Goal: Information Seeking & Learning: Understand process/instructions

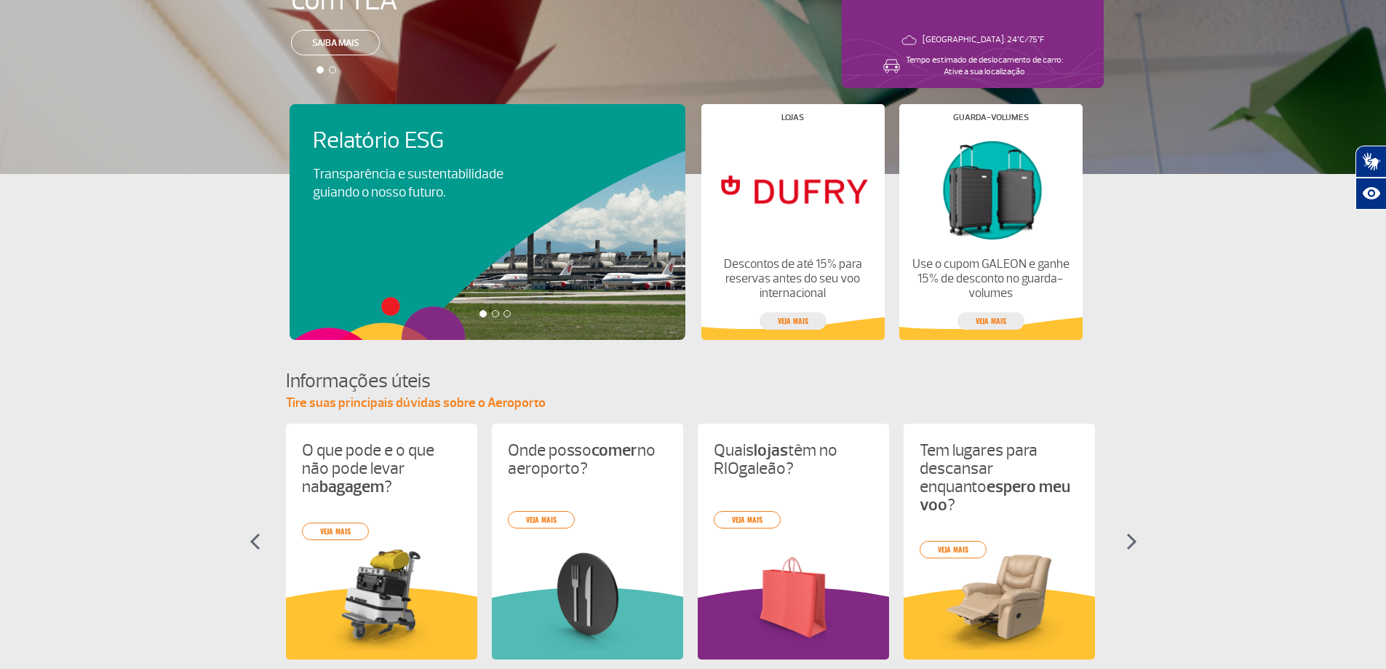
scroll to position [364, 0]
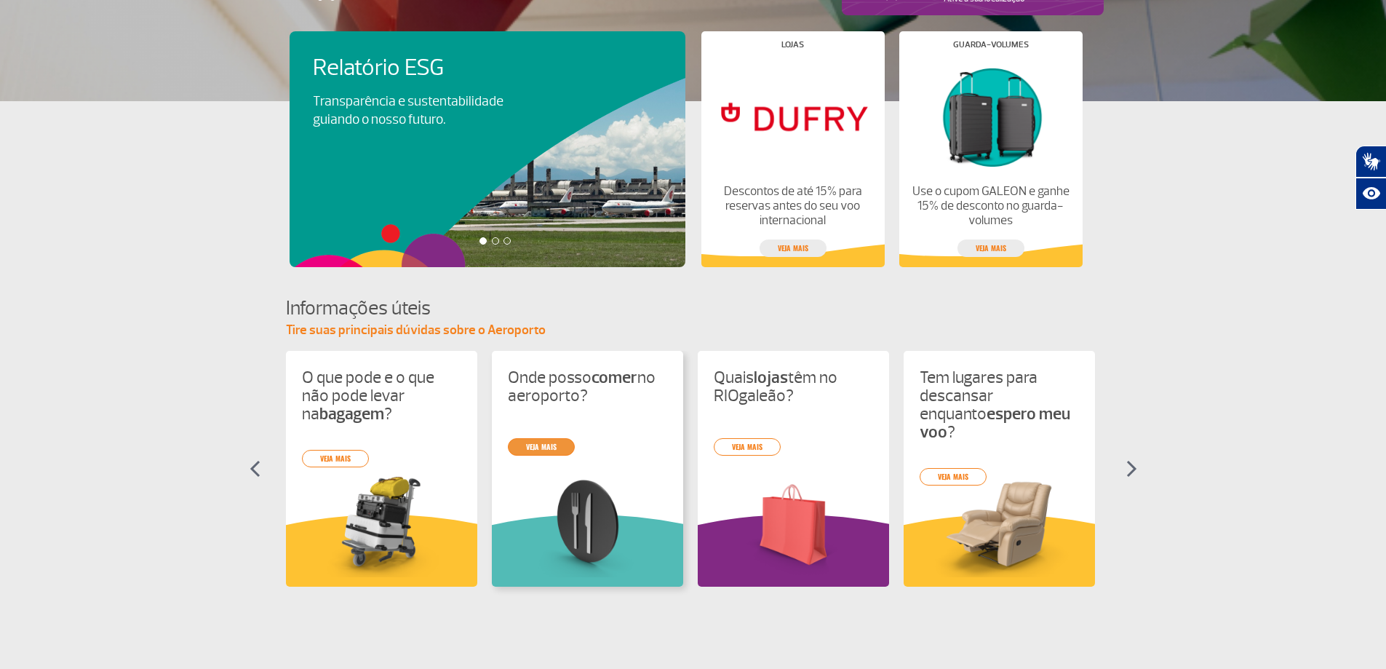
click at [546, 447] on div "O que pode e o que não pode levar na bagagem ? veja mais Onde posso comer no ae…" at bounding box center [693, 482] width 815 height 262
click at [539, 445] on link "veja mais" at bounding box center [541, 446] width 67 height 17
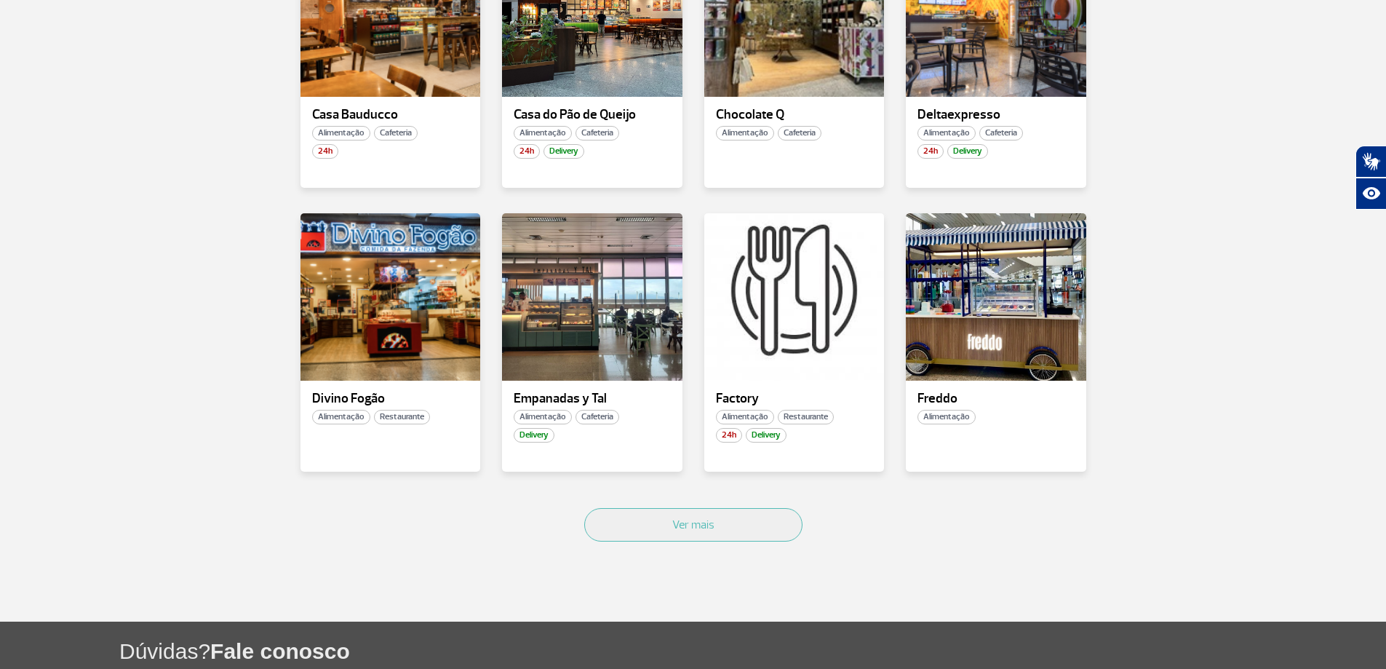
scroll to position [945, 0]
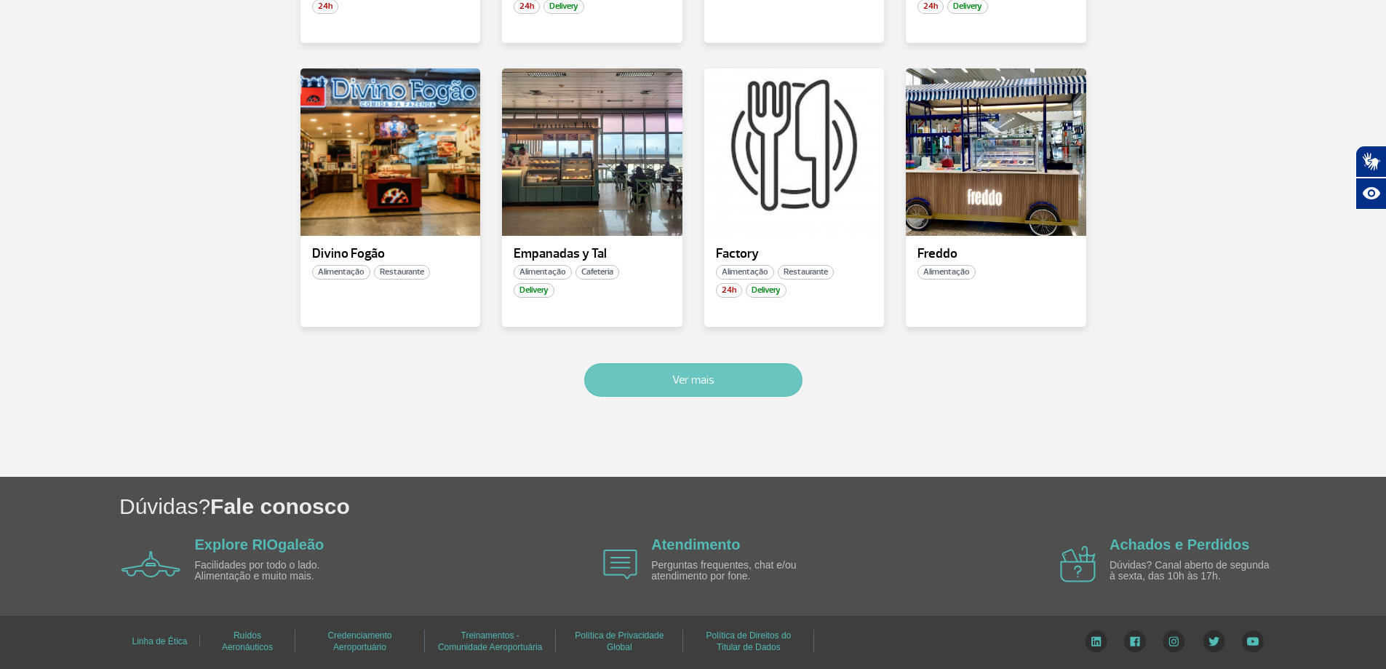
click at [667, 388] on button "Ver mais" at bounding box center [693, 379] width 218 height 33
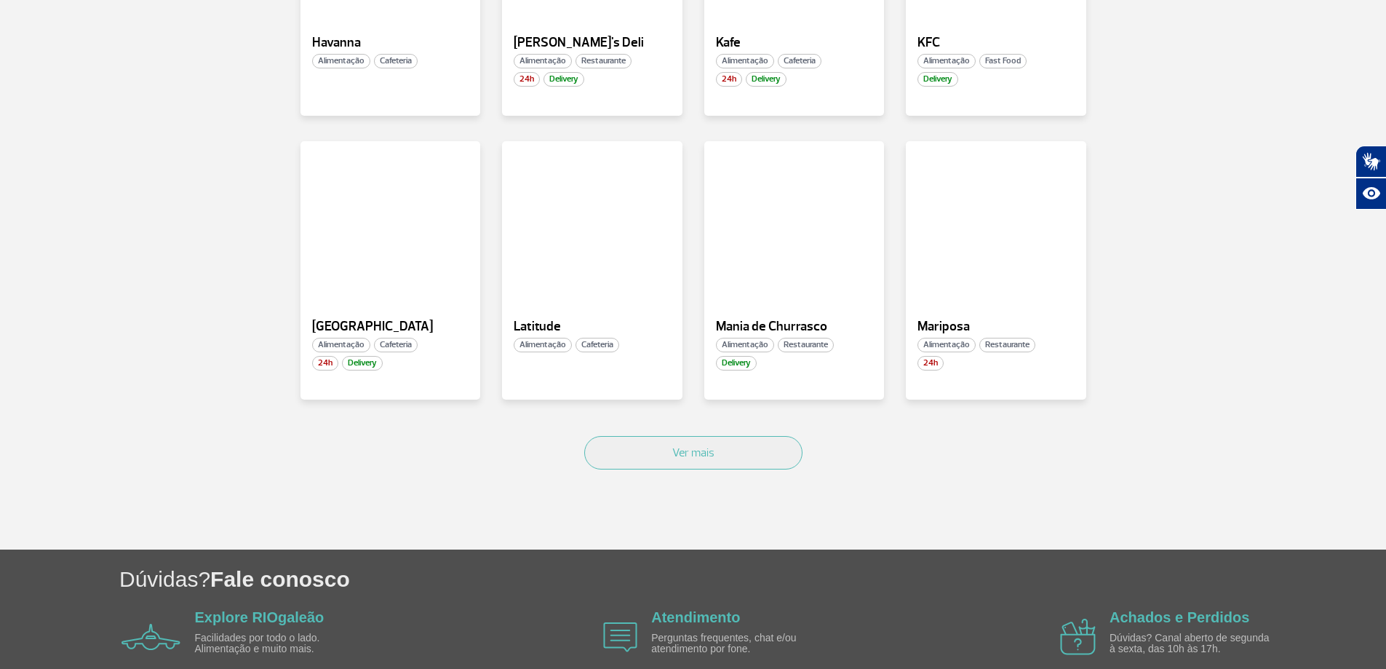
scroll to position [1815, 0]
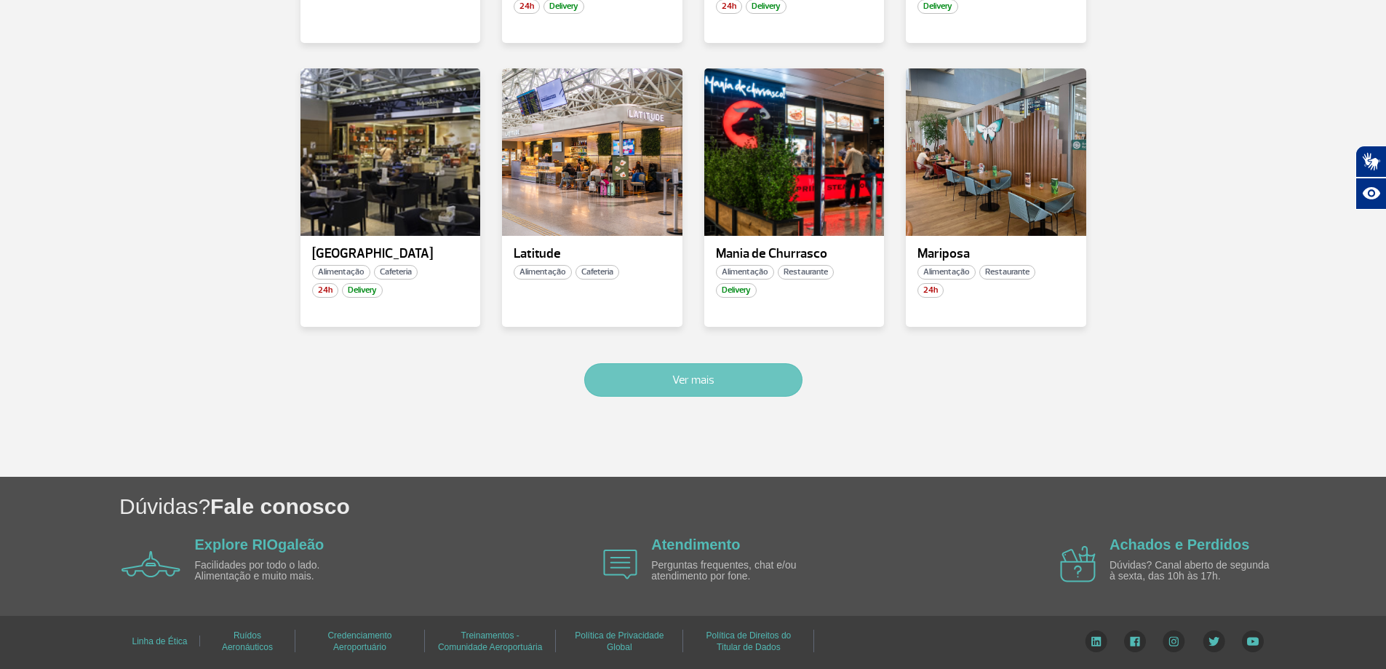
click at [778, 385] on button "Ver mais" at bounding box center [693, 379] width 218 height 33
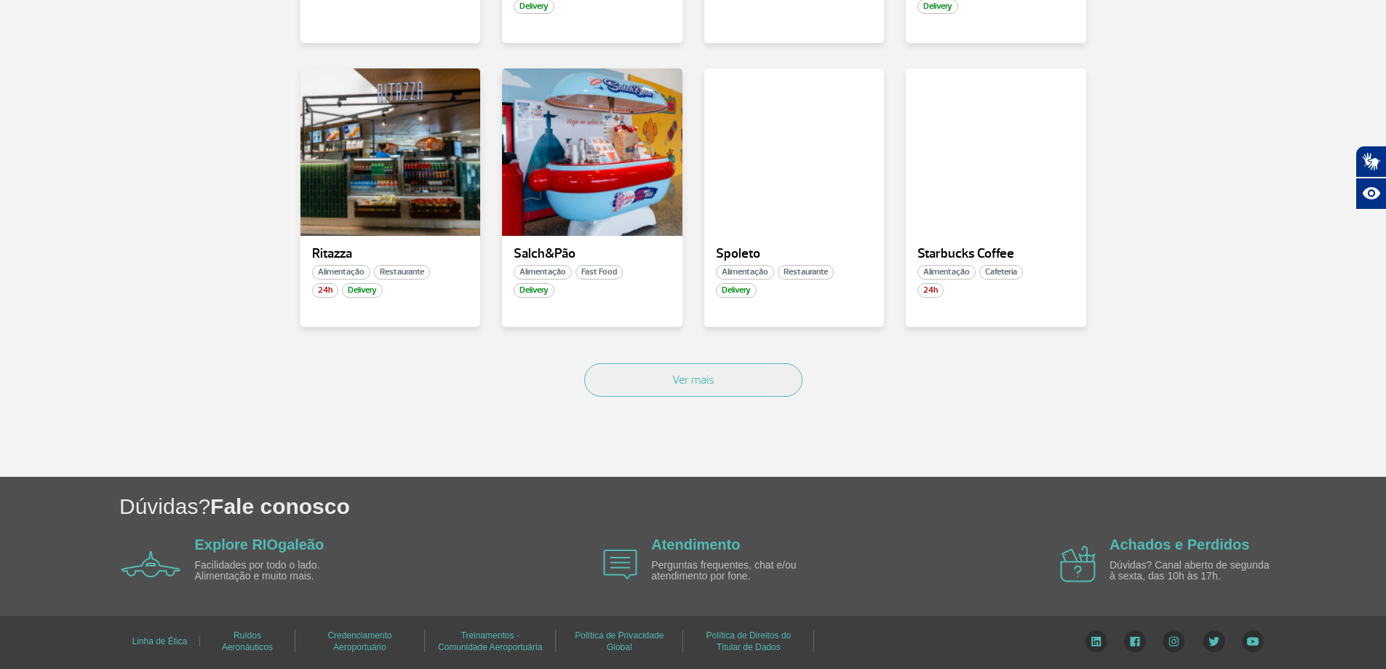
scroll to position [2447, 0]
